Goal: Information Seeking & Learning: Understand process/instructions

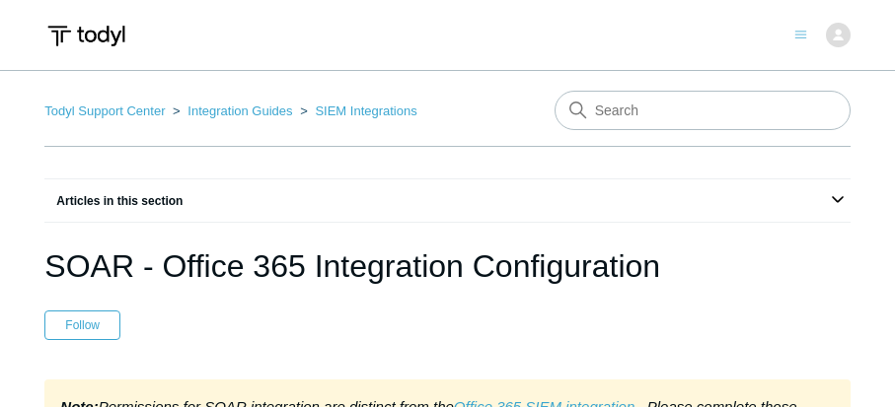
scroll to position [1332, 0]
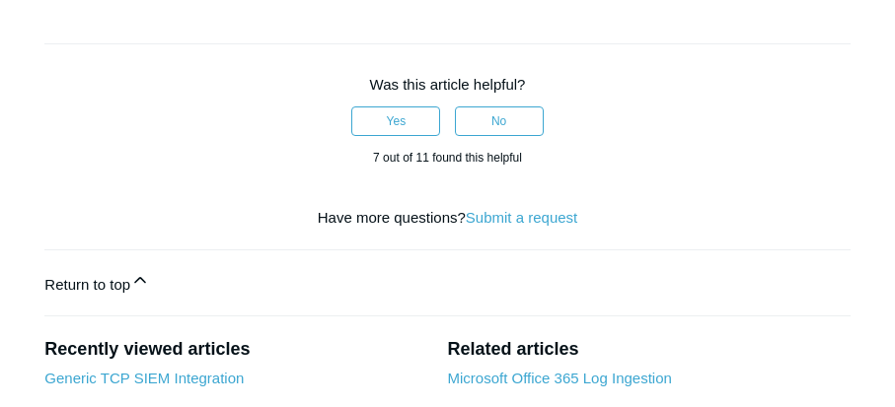
scroll to position [1825, 0]
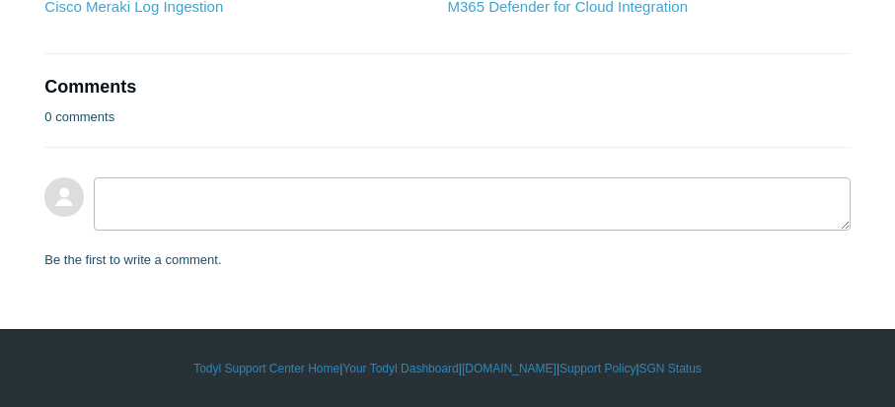
scroll to position [4132, 0]
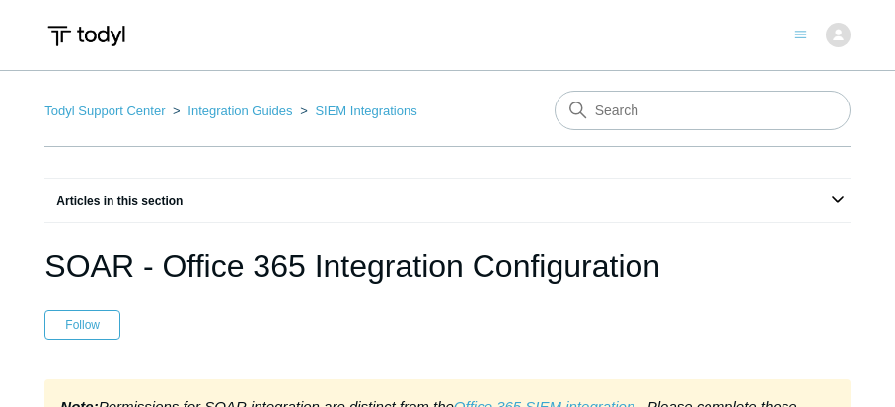
scroll to position [1996, 0]
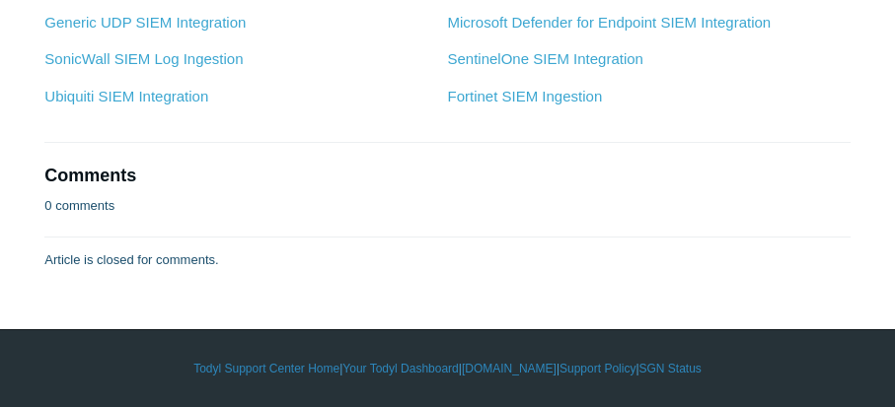
scroll to position [10886, 0]
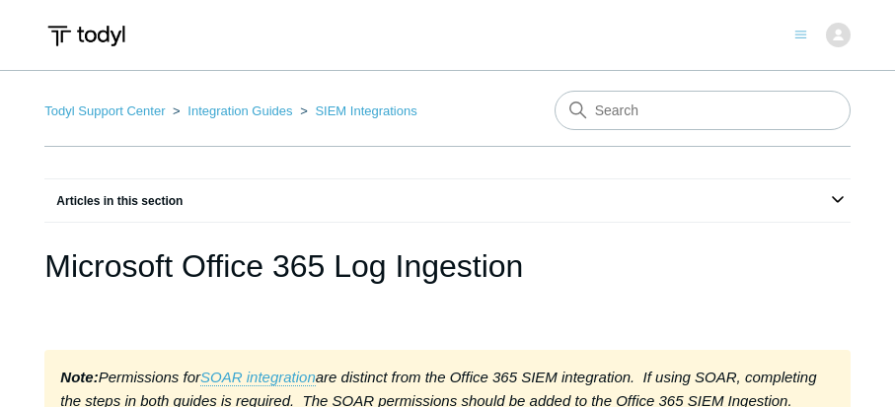
scroll to position [10836, 0]
